Goal: Task Accomplishment & Management: Manage account settings

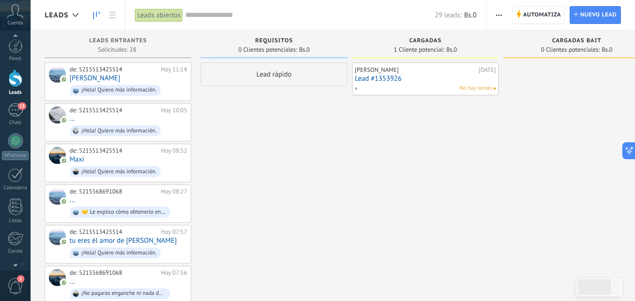
scroll to position [90, 0]
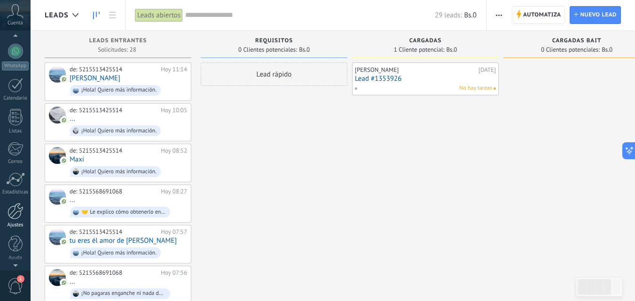
click at [16, 213] on div at bounding box center [16, 211] width 16 height 16
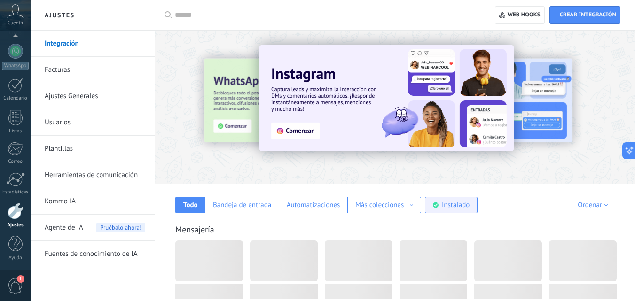
click at [467, 208] on div "Instalado" at bounding box center [456, 205] width 28 height 9
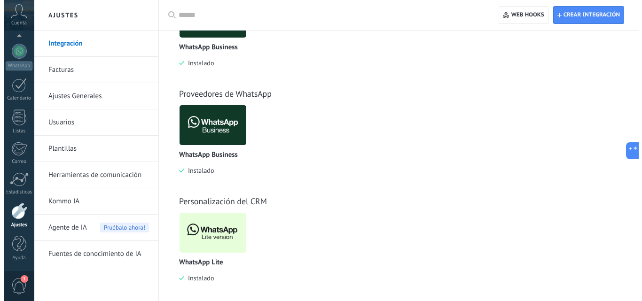
scroll to position [251, 0]
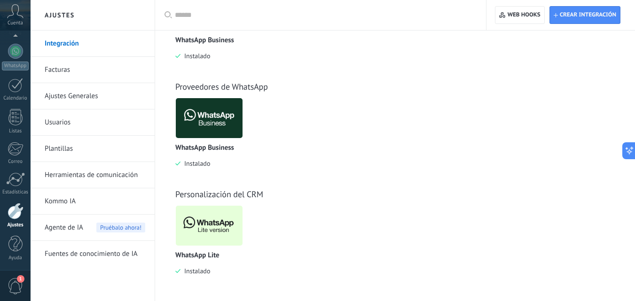
click at [216, 224] on img at bounding box center [209, 226] width 67 height 46
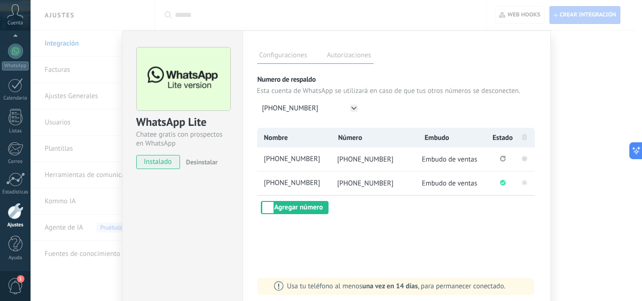
click at [523, 158] on rect at bounding box center [525, 159] width 6 height 6
